Goal: Find specific page/section: Find specific page/section

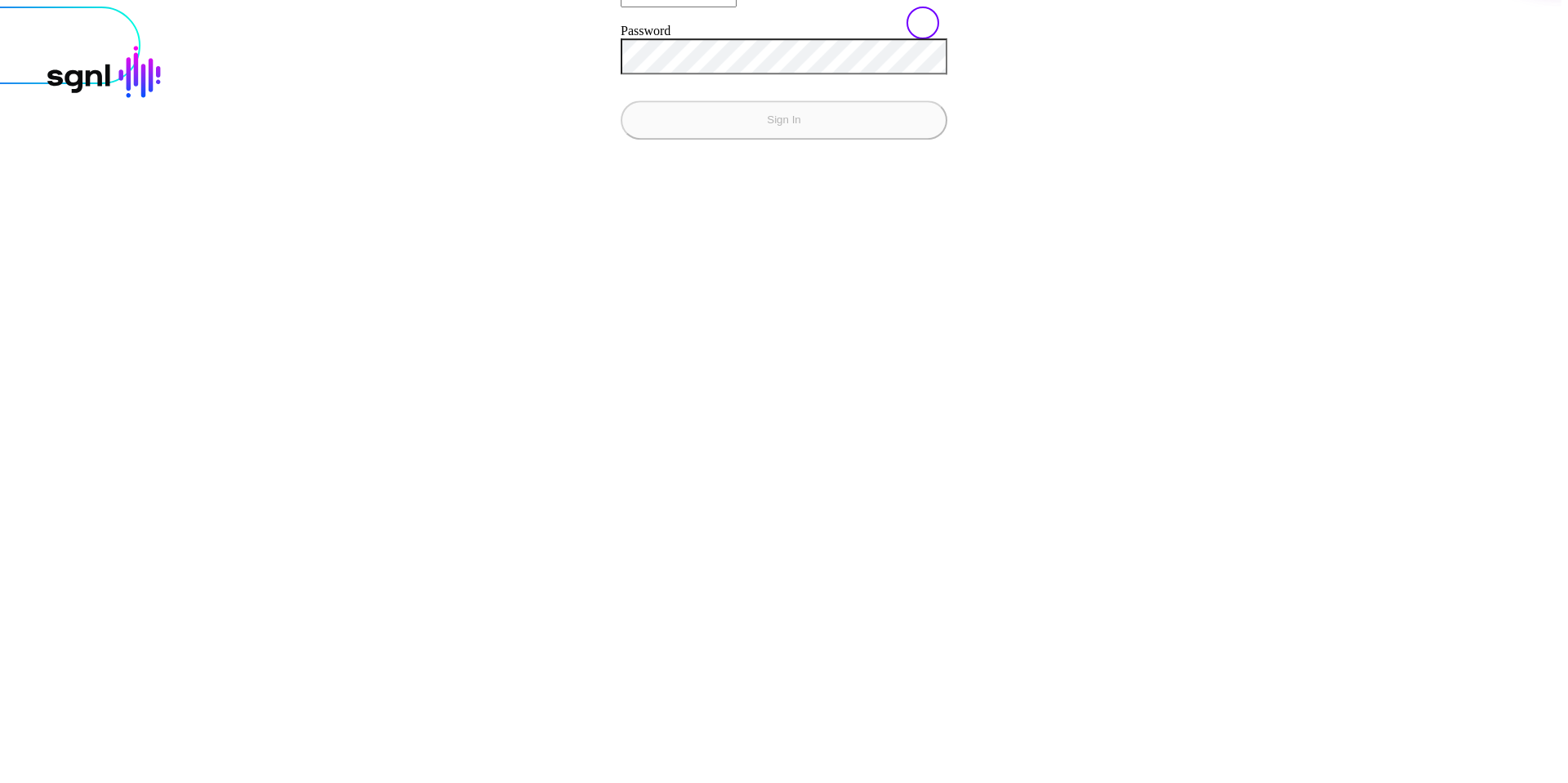
type input "**********"
click at [620, 101] on button "Sign In" at bounding box center [784, 120] width 327 height 39
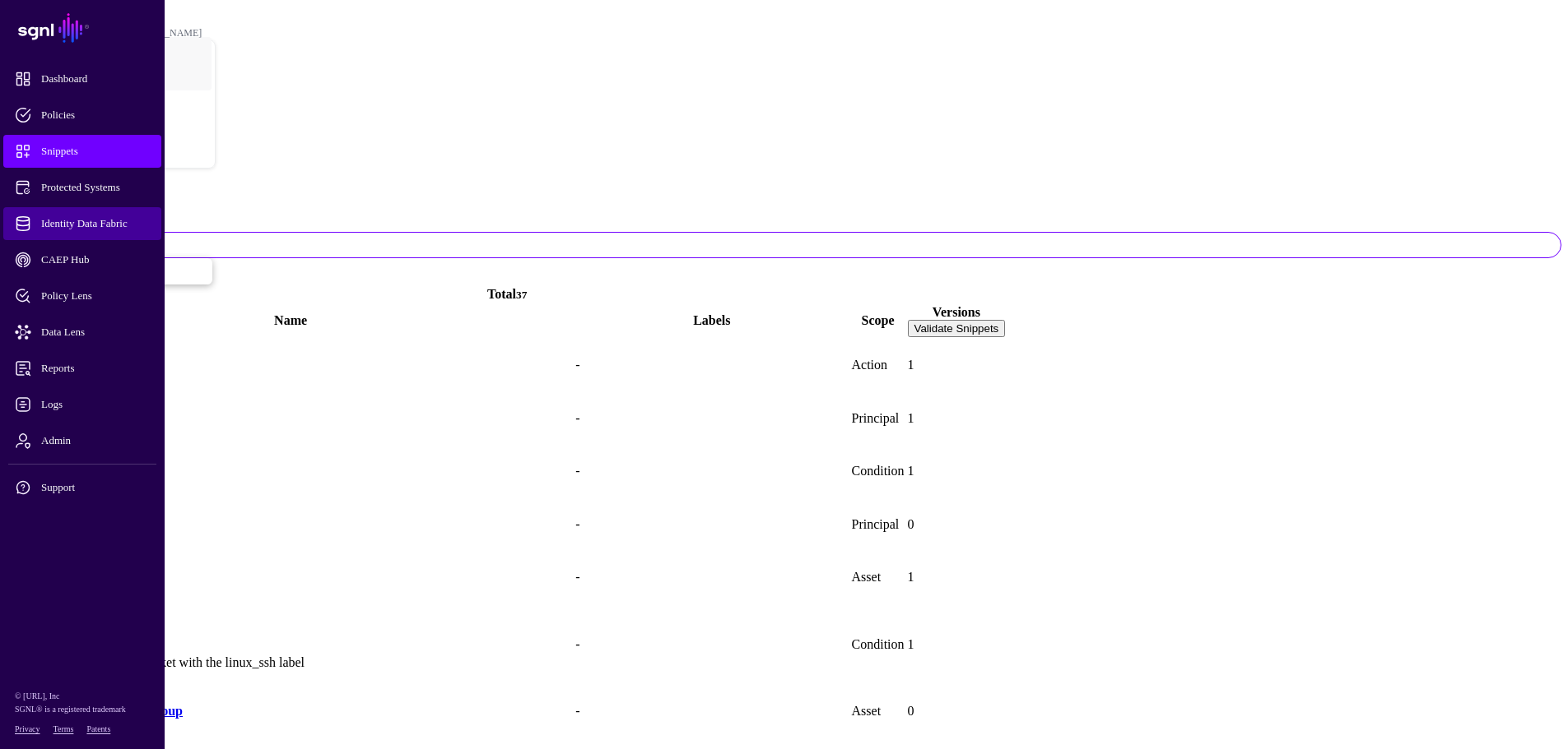
click at [79, 232] on link "Identity Data Fabric" at bounding box center [82, 223] width 158 height 33
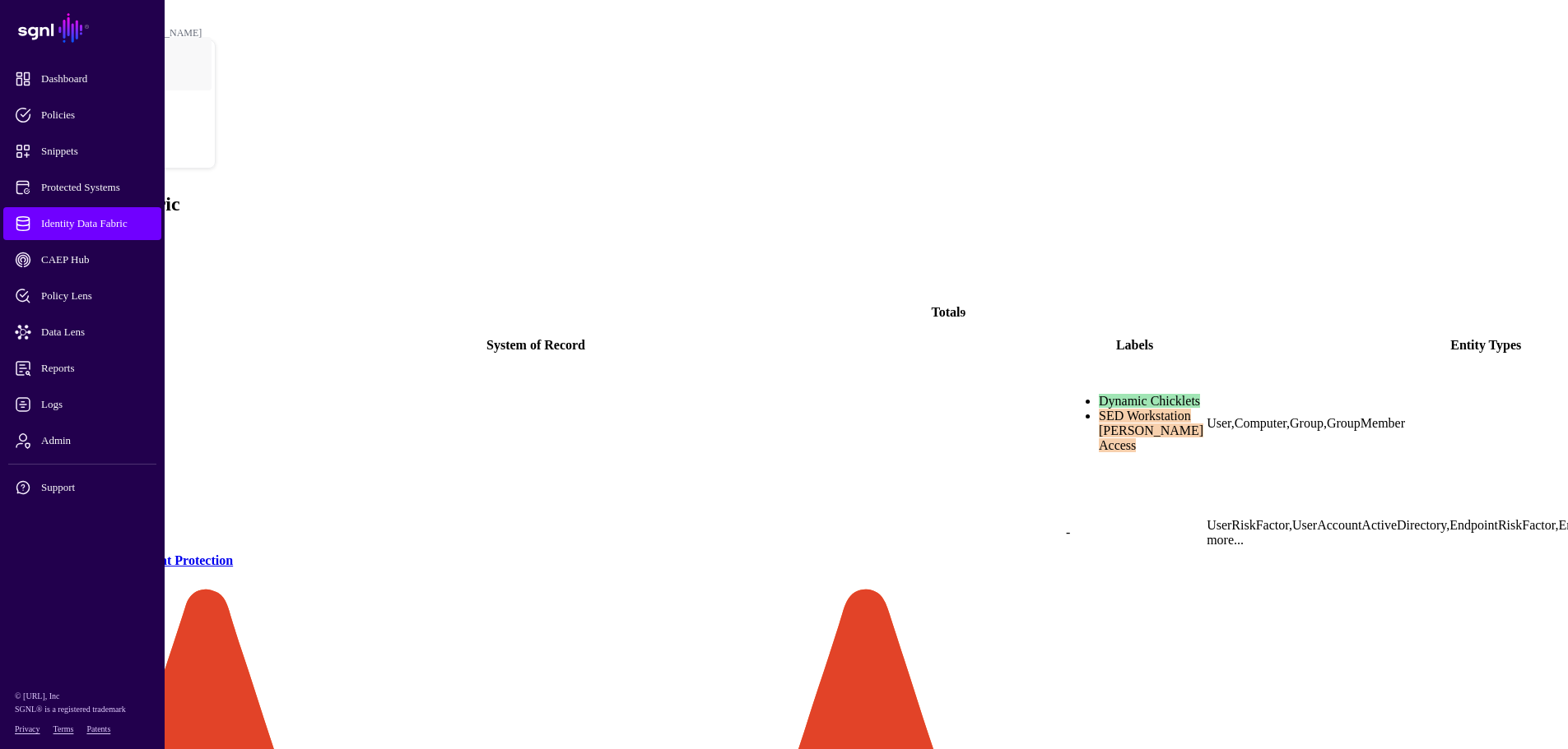
scroll to position [82, 0]
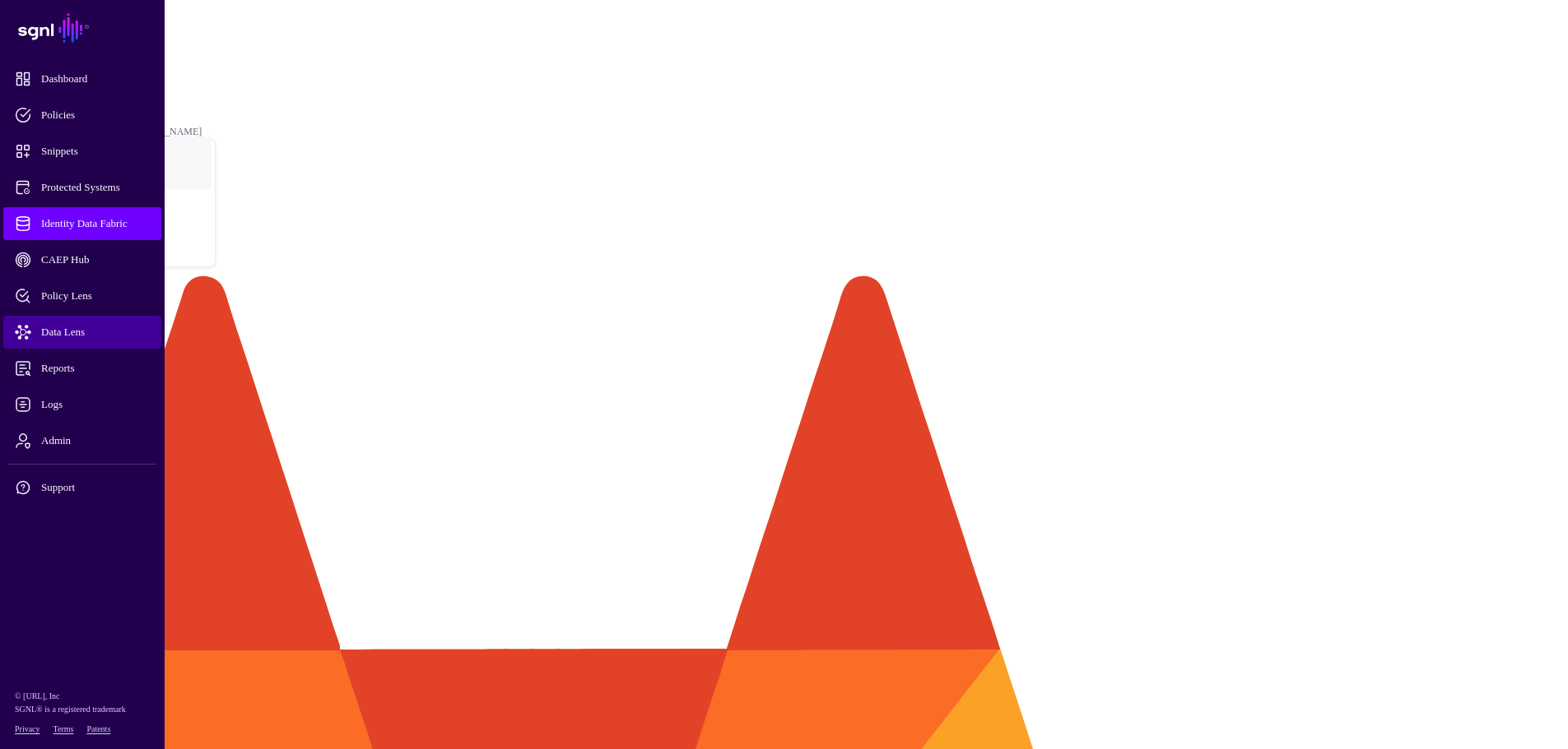
click at [62, 332] on span "Data Lens" at bounding box center [96, 332] width 162 height 17
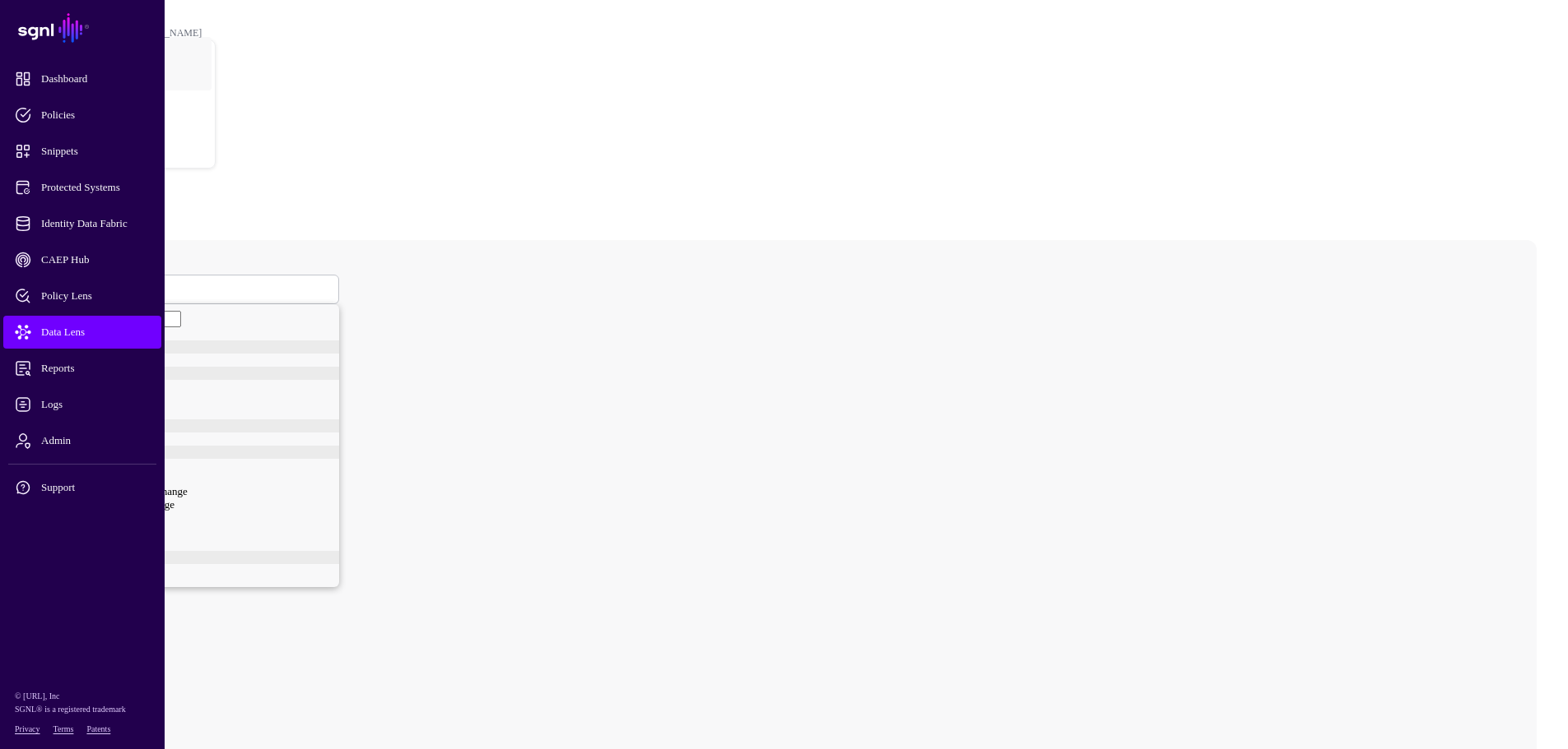
click at [72, 282] on span at bounding box center [72, 289] width 0 height 14
click at [298, 385] on div "User" at bounding box center [202, 377] width 271 height 13
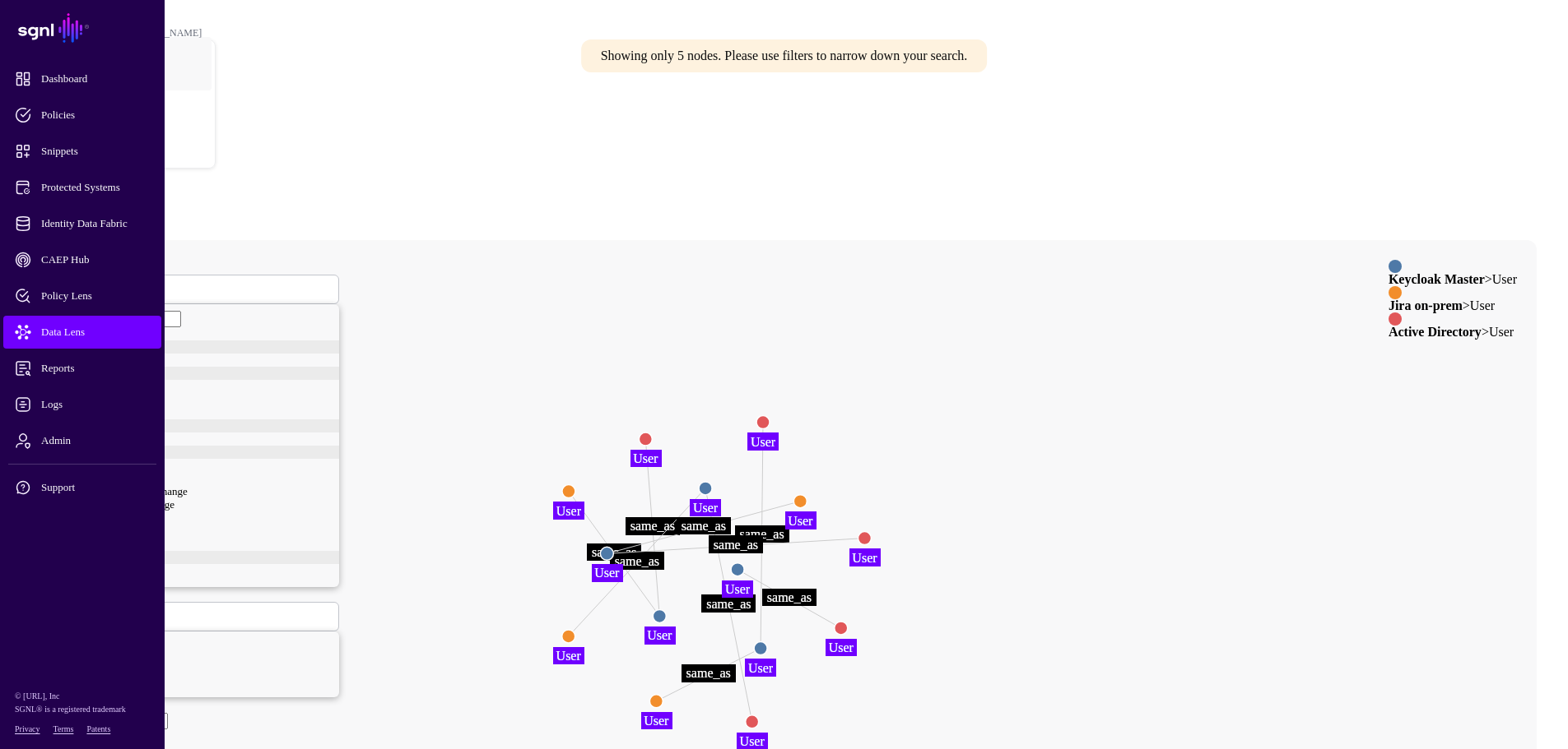
click at [712, 482] on circle at bounding box center [705, 488] width 13 height 13
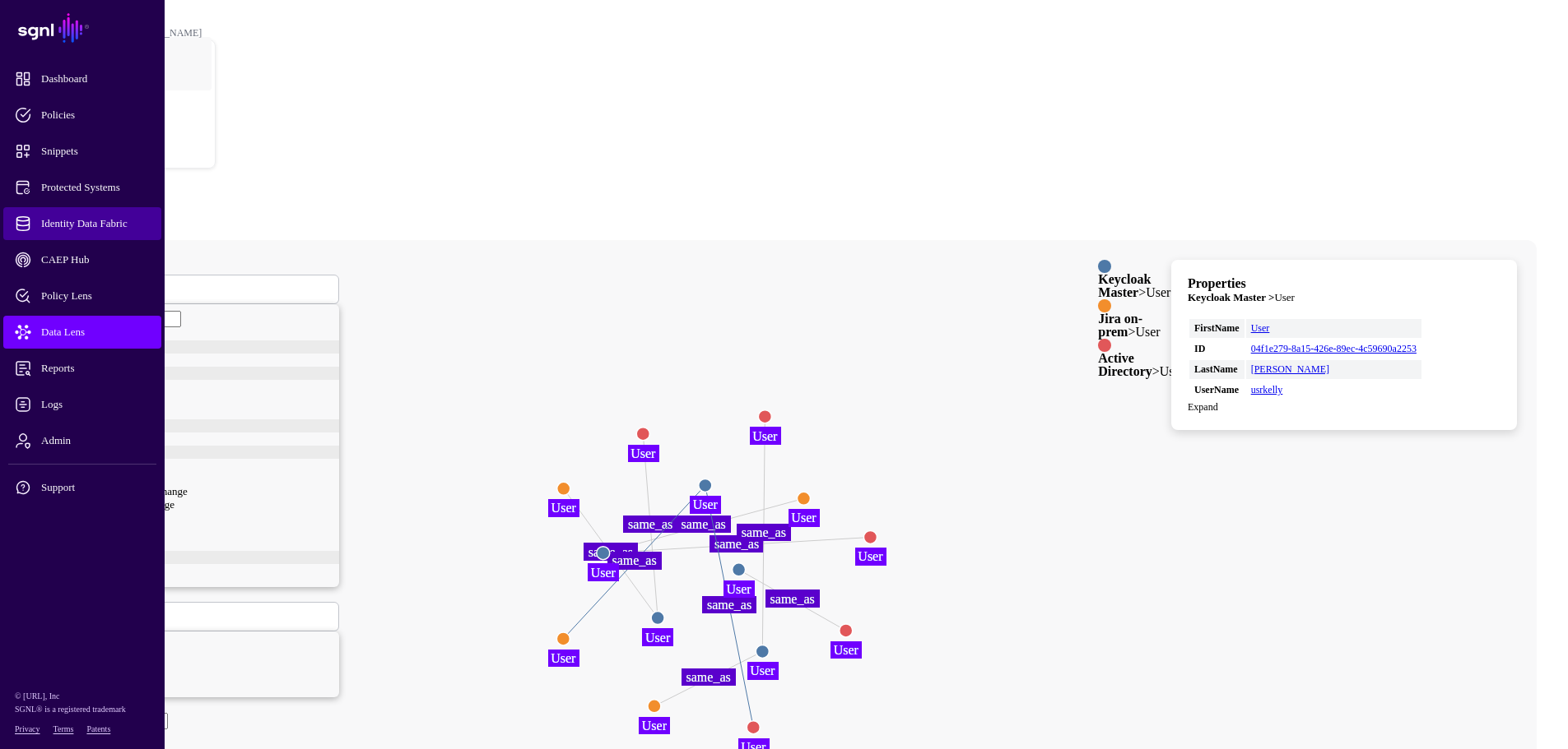
click at [67, 224] on span "Identity Data Fabric" at bounding box center [96, 224] width 162 height 17
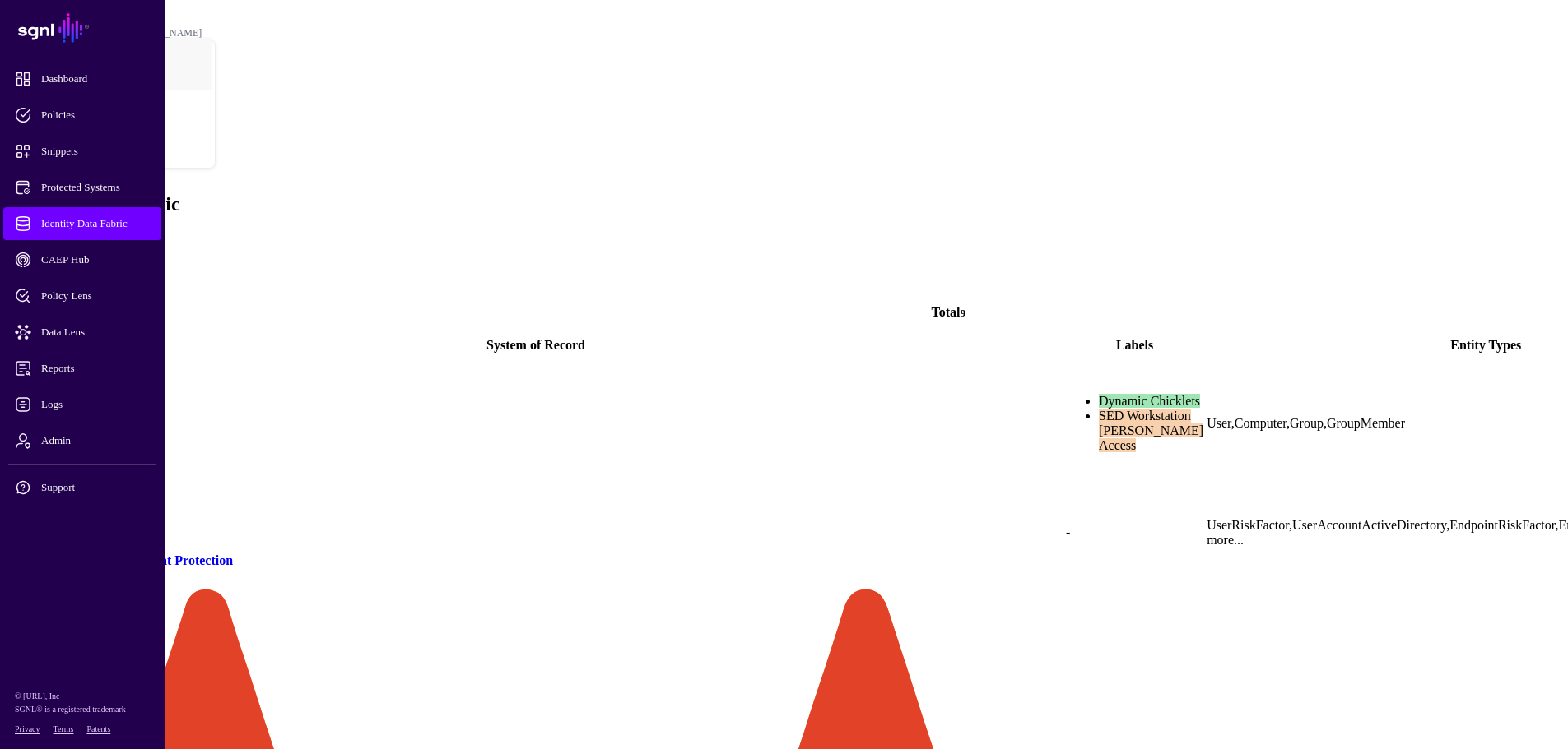
click at [102, 444] on link "Active Directory" at bounding box center [55, 451] width 93 height 14
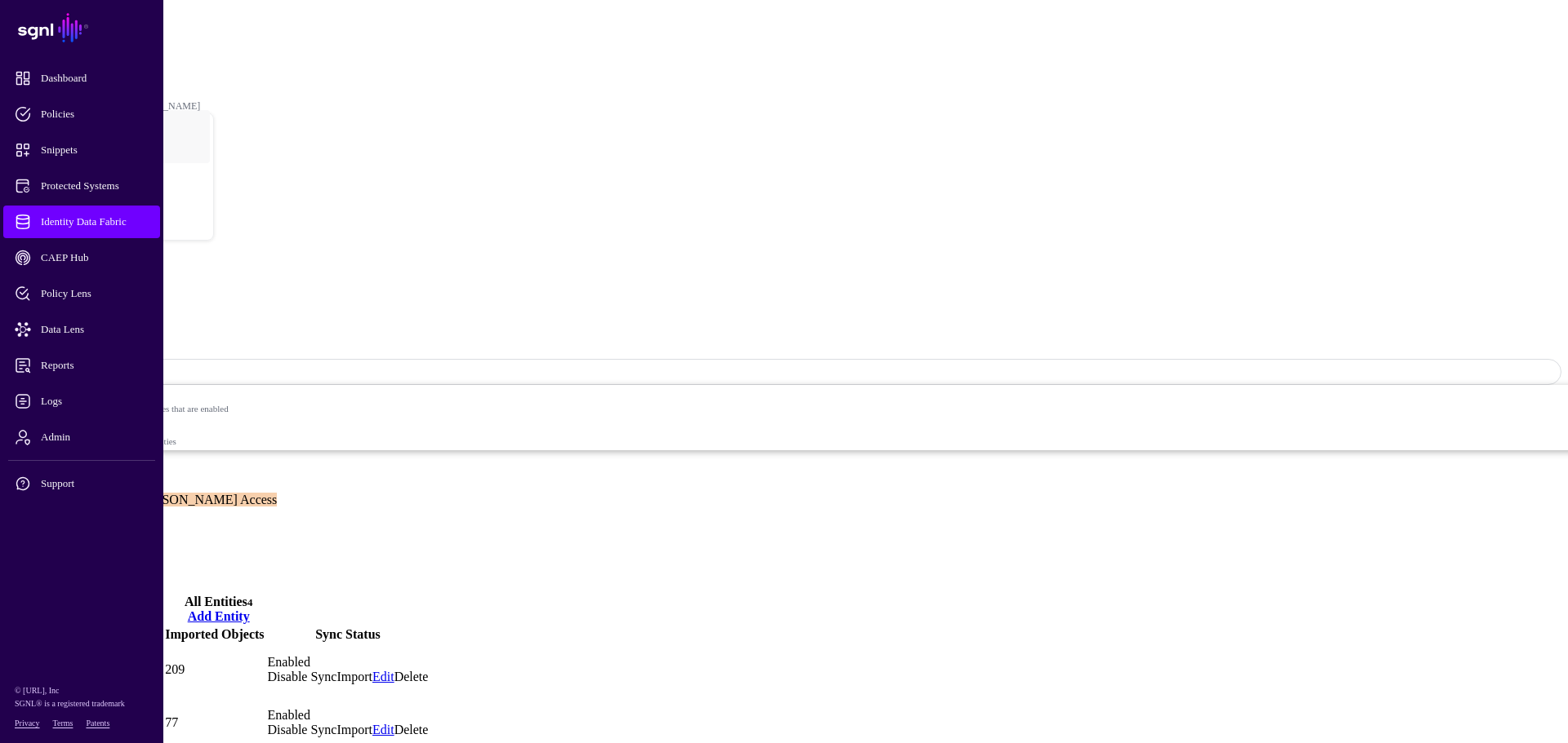
click at [111, 536] on link "Relationships" at bounding box center [74, 543] width 71 height 14
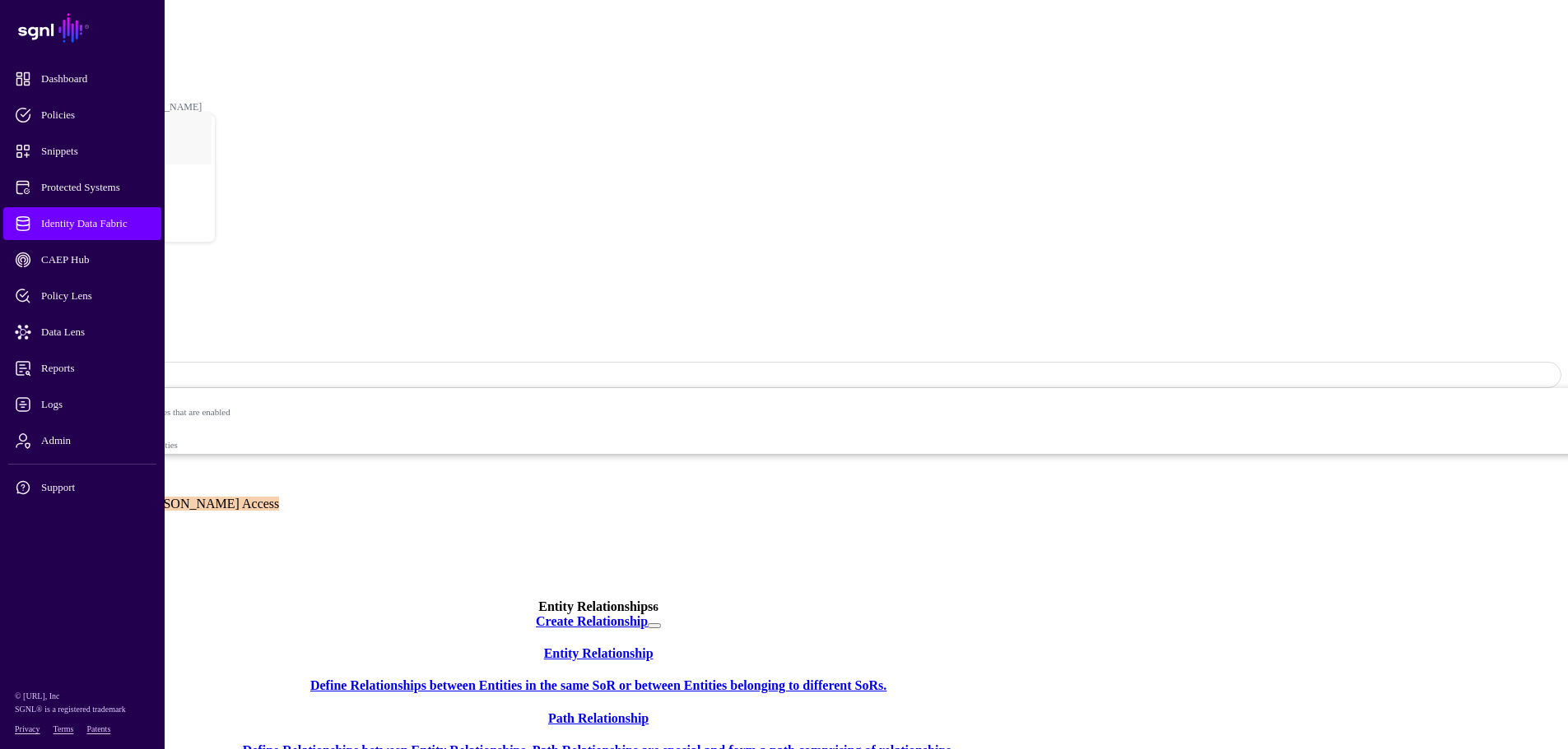
click at [191, 251] on div "Active Directory Sync Status: Enabled Enabled Syncing active for all configured…" at bounding box center [784, 381] width 1555 height 261
click at [80, 525] on link "Entities" at bounding box center [59, 532] width 40 height 14
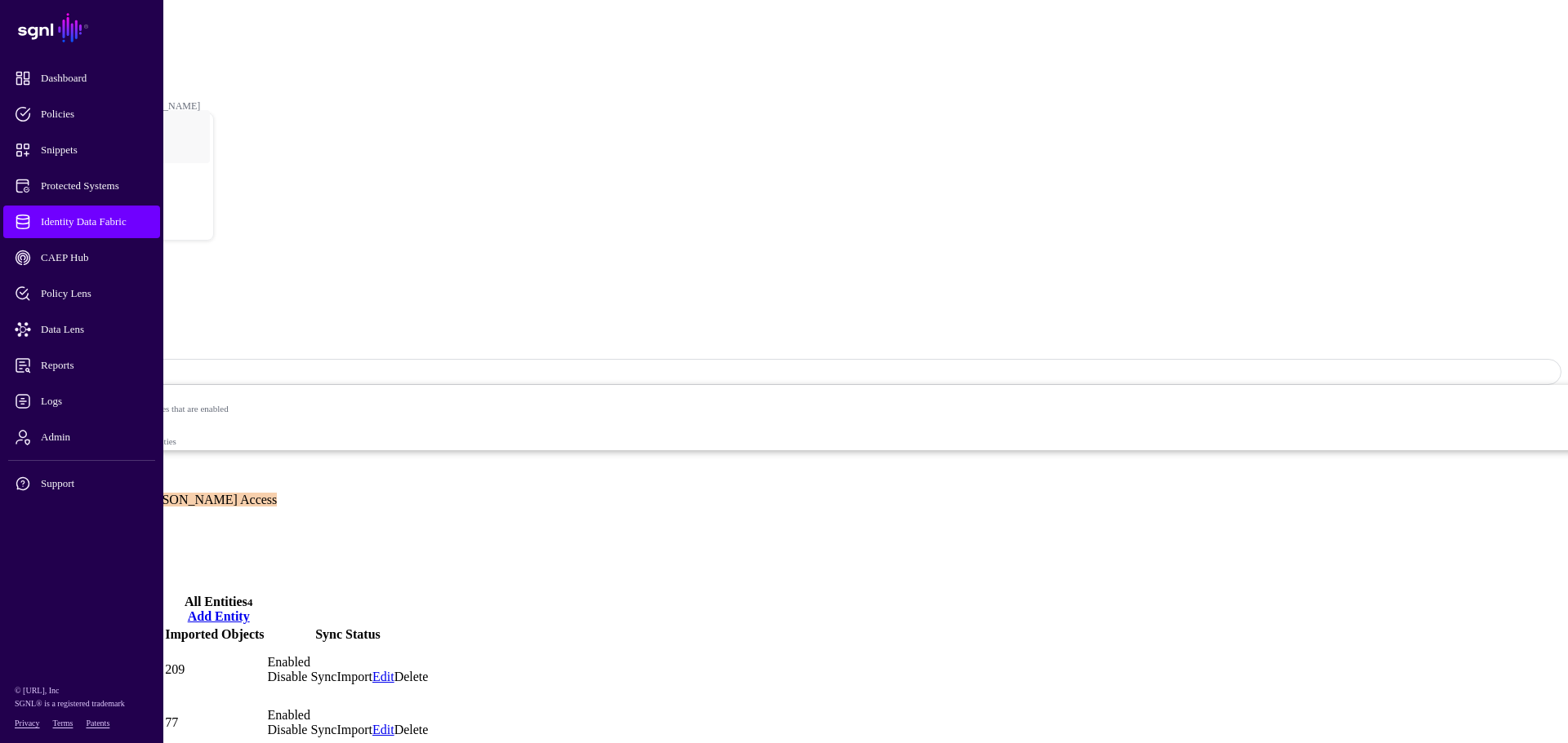
click at [52, 212] on link "Identity Data Fabric" at bounding box center [81, 221] width 157 height 32
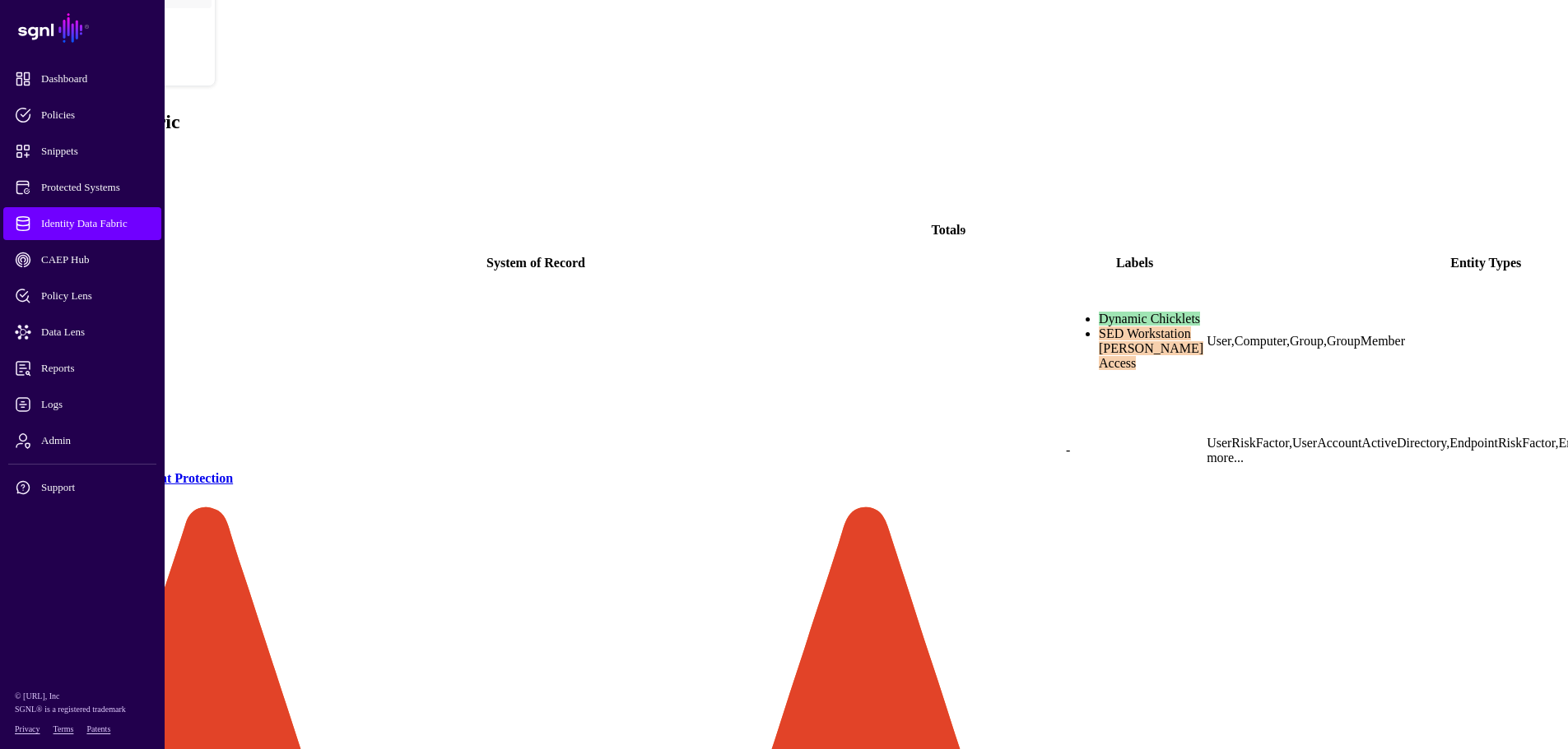
scroll to position [95, 0]
